Goal: Transaction & Acquisition: Purchase product/service

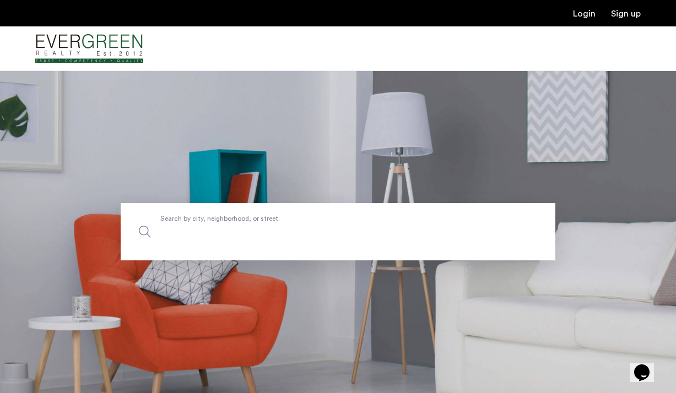
click at [278, 224] on label "Search by city, neighborhood, or street." at bounding box center [338, 231] width 435 height 57
click at [278, 224] on input "Search by city, neighborhood, or street." at bounding box center [338, 231] width 435 height 57
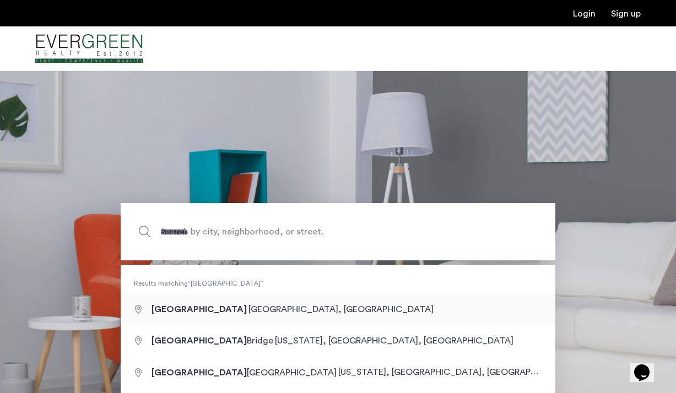
type input "**********"
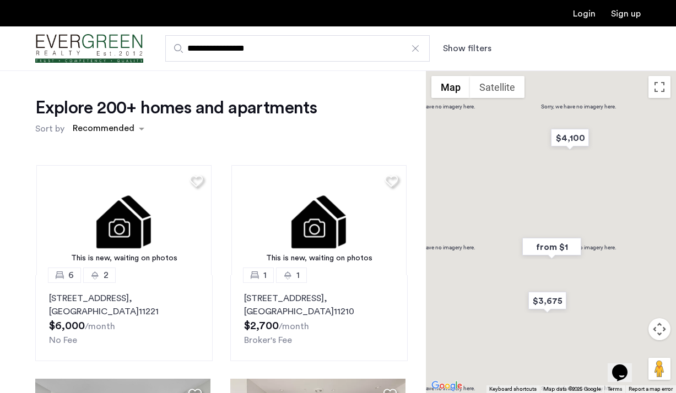
click at [463, 51] on button "Show filters" at bounding box center [467, 48] width 48 height 13
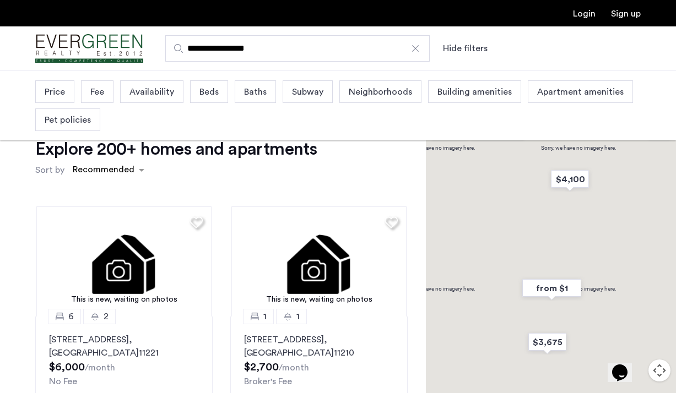
click at [214, 93] on span "Beds" at bounding box center [208, 91] width 19 height 13
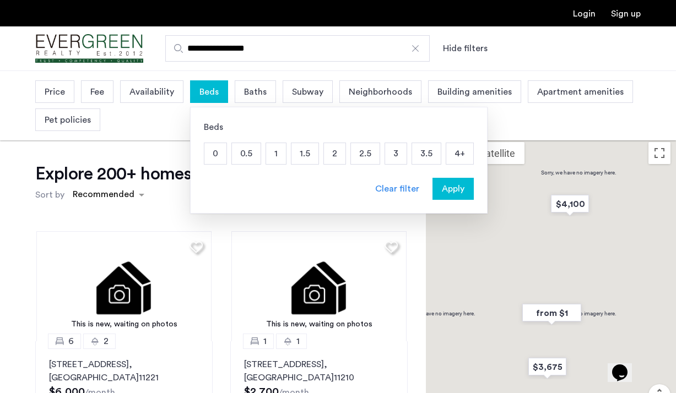
click at [272, 151] on p "1" at bounding box center [276, 153] width 20 height 21
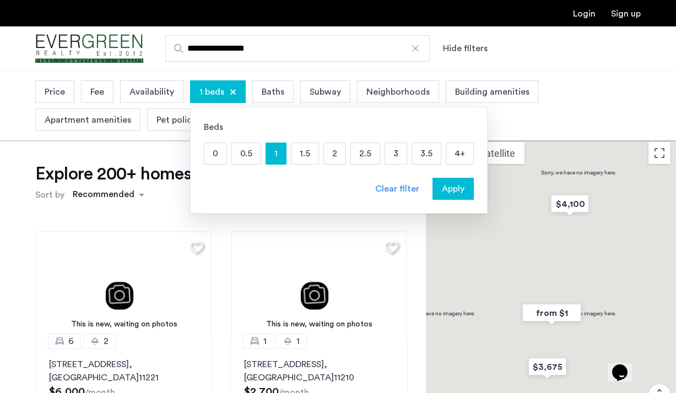
click at [217, 160] on p "0" at bounding box center [215, 153] width 22 height 21
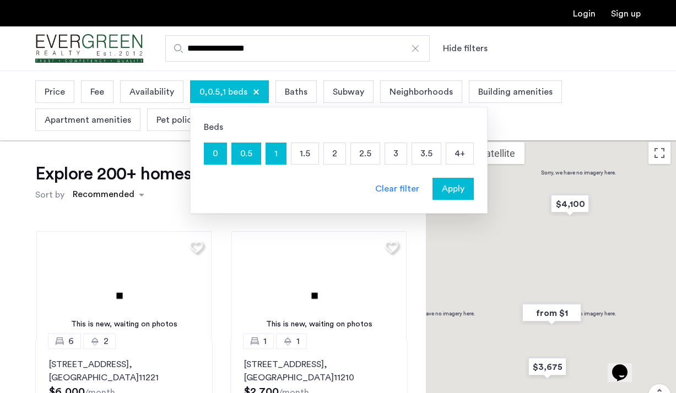
click at [456, 196] on span "Apply" at bounding box center [453, 188] width 23 height 13
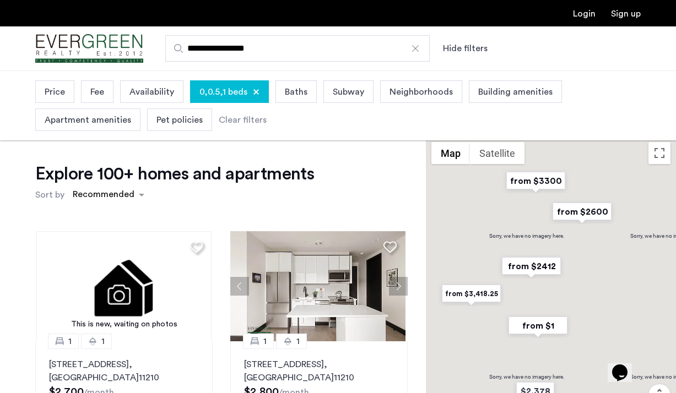
click at [140, 90] on span "Availability" at bounding box center [151, 91] width 45 height 13
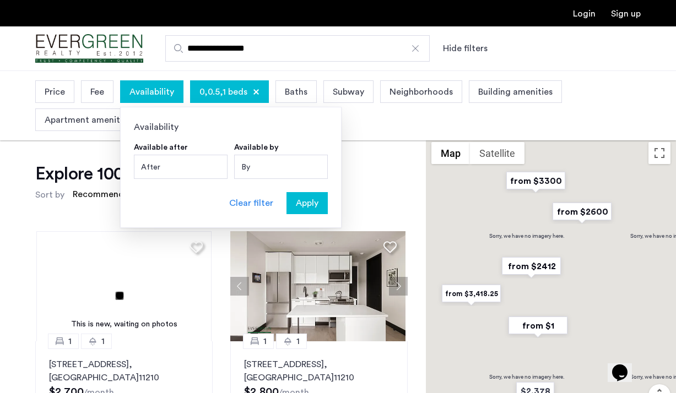
click at [68, 87] on div "Price" at bounding box center [54, 91] width 39 height 23
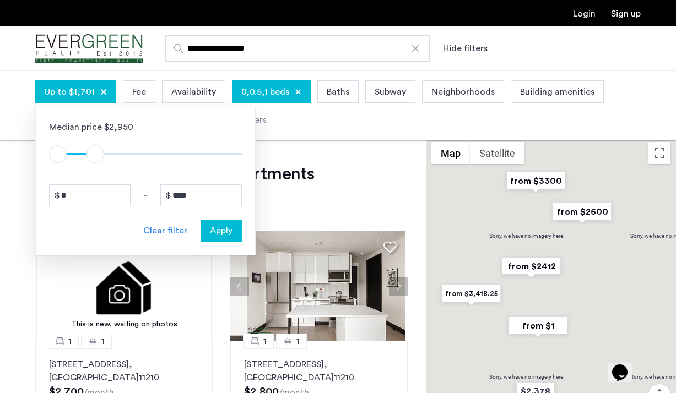
drag, startPoint x: 231, startPoint y: 157, endPoint x: 94, endPoint y: 149, distance: 136.9
click at [94, 149] on span "ngx-slider-max" at bounding box center [95, 154] width 18 height 18
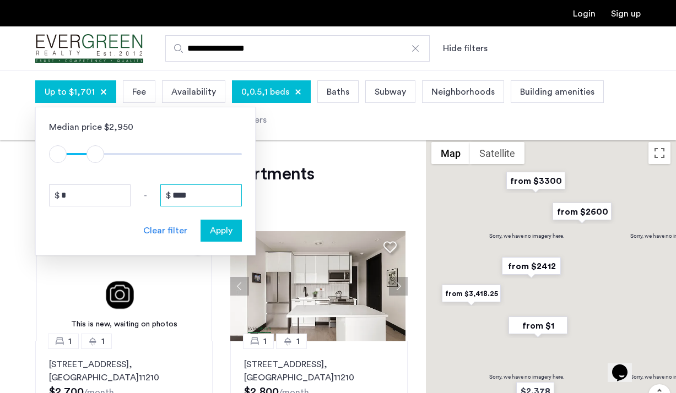
click at [212, 202] on input "****" at bounding box center [201, 196] width 82 height 22
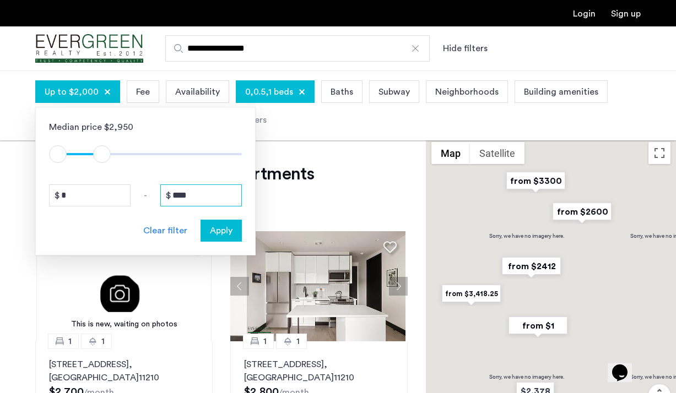
type input "****"
click at [232, 234] on span "Apply" at bounding box center [221, 230] width 23 height 13
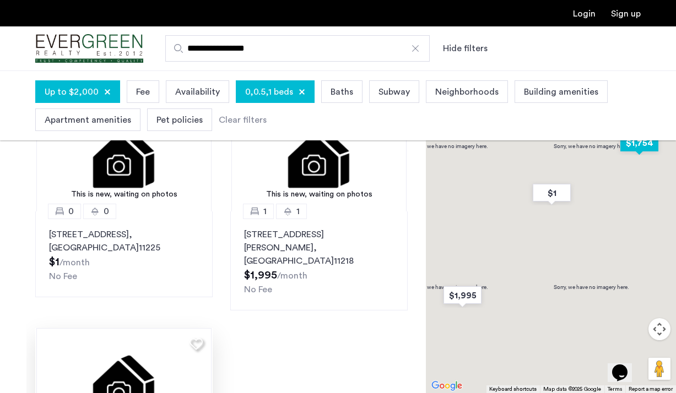
click at [151, 382] on img at bounding box center [123, 383] width 175 height 110
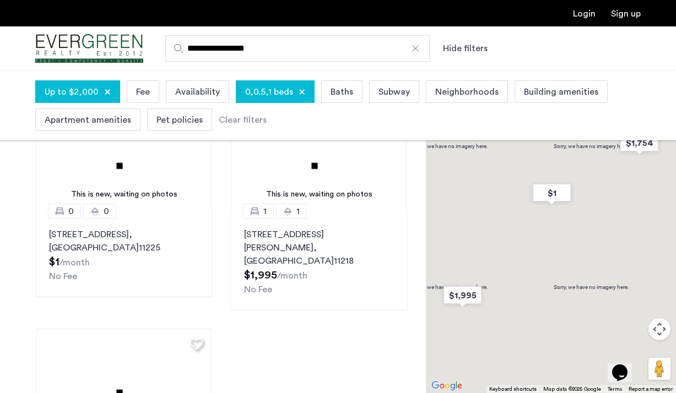
click at [263, 0] on div "Login Sign up" at bounding box center [338, 13] width 676 height 26
